Goal: Find specific page/section

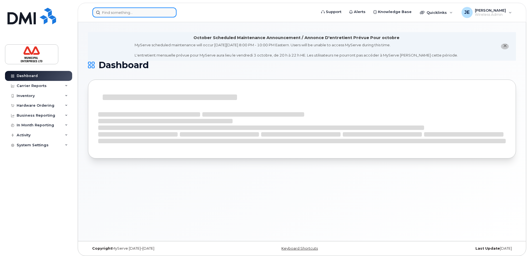
click at [123, 11] on input at bounding box center [134, 12] width 84 height 10
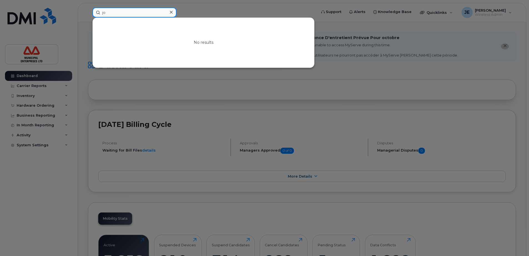
type input "j"
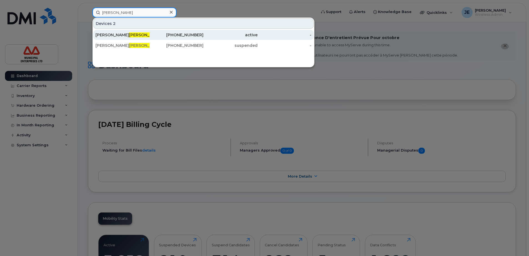
type input "collins"
click at [110, 34] on div "Johnathan Collins" at bounding box center [122, 35] width 54 height 6
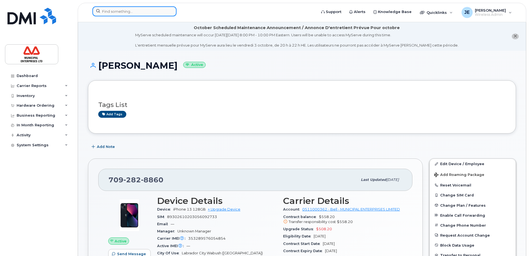
click at [128, 12] on input at bounding box center [134, 11] width 84 height 10
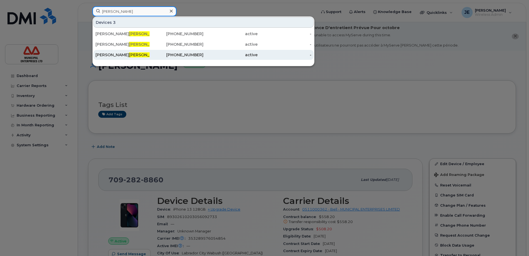
type input "[PERSON_NAME]"
click at [129, 53] on span "[PERSON_NAME]" at bounding box center [146, 54] width 34 height 5
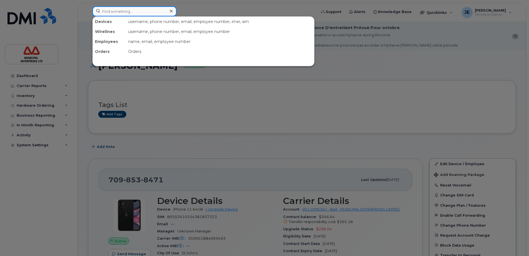
click at [130, 11] on input at bounding box center [134, 11] width 84 height 10
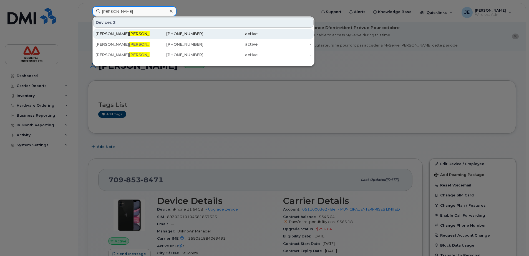
type input "downer"
click at [104, 34] on div "Lucas Downer" at bounding box center [122, 34] width 54 height 6
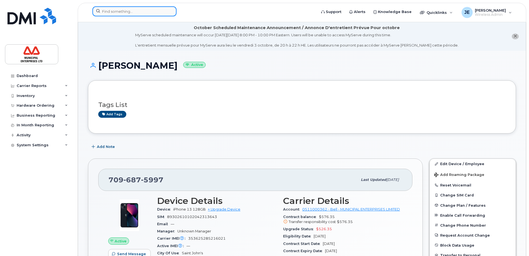
click at [134, 13] on input at bounding box center [134, 11] width 84 height 10
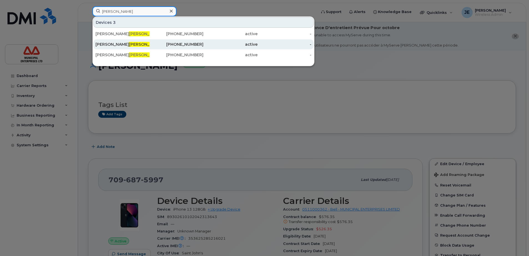
type input "[PERSON_NAME]"
click at [129, 45] on span "[PERSON_NAME]" at bounding box center [146, 44] width 34 height 5
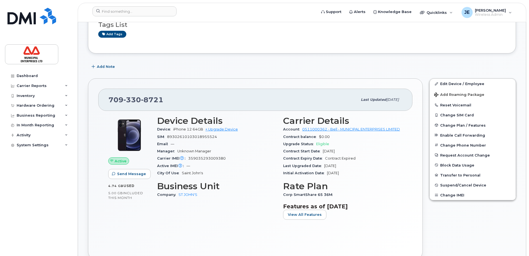
scroll to position [83, 0]
